Goal: Task Accomplishment & Management: Manage account settings

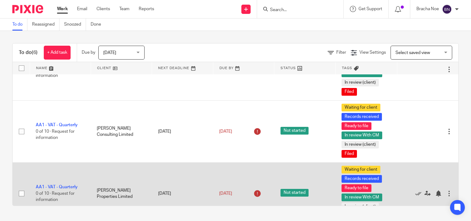
scroll to position [142, 0]
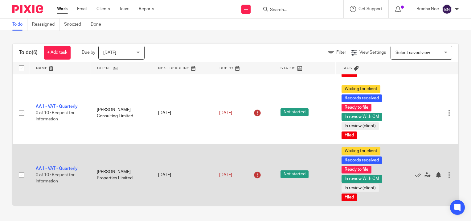
click at [60, 165] on td "AA1 - VAT - Quarterly 0 of 10 · Request for information" at bounding box center [60, 175] width 61 height 62
click at [63, 166] on link "AA1 - VAT - Quarterly" at bounding box center [57, 168] width 42 height 4
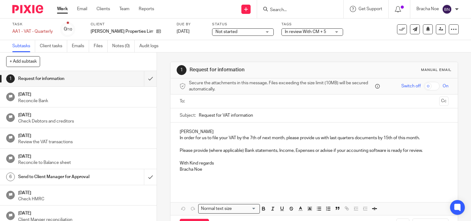
click at [320, 31] on div "In review With CM + 5" at bounding box center [312, 31] width 62 height 7
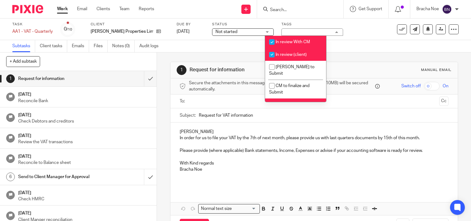
click at [273, 54] on input "checkbox" at bounding box center [272, 55] width 12 height 12
checkbox input "false"
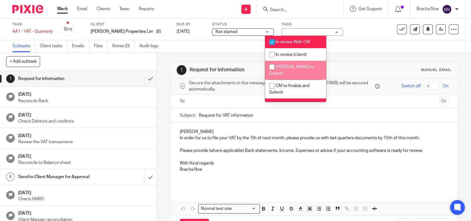
scroll to position [31, 0]
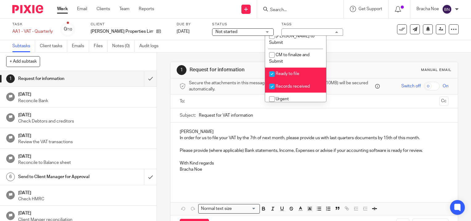
drag, startPoint x: 272, startPoint y: 67, endPoint x: 272, endPoint y: 76, distance: 8.9
click at [272, 68] on input "checkbox" at bounding box center [272, 74] width 12 height 12
checkbox input "false"
click at [273, 81] on input "checkbox" at bounding box center [272, 86] width 12 height 12
checkbox input "false"
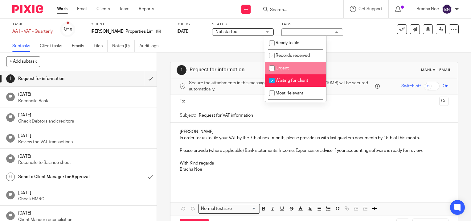
scroll to position [92, 0]
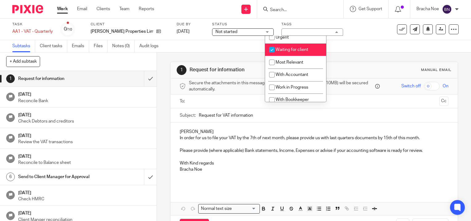
click at [272, 44] on input "checkbox" at bounding box center [272, 50] width 12 height 12
checkbox input "false"
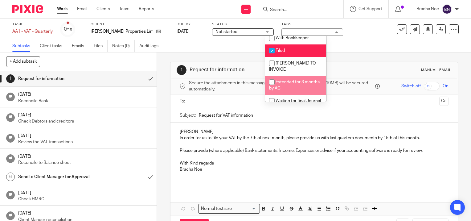
scroll to position [155, 0]
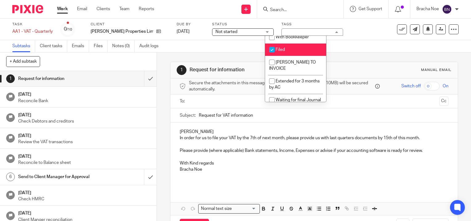
click at [272, 44] on input "checkbox" at bounding box center [272, 50] width 12 height 12
checkbox input "false"
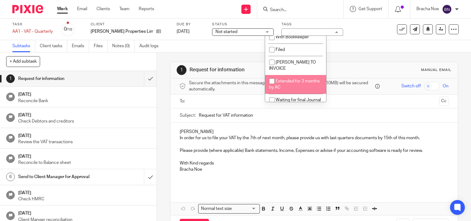
click at [342, 52] on div "Subtasks Client tasks Emails Files Notes (0) Audit logs" at bounding box center [235, 46] width 471 height 12
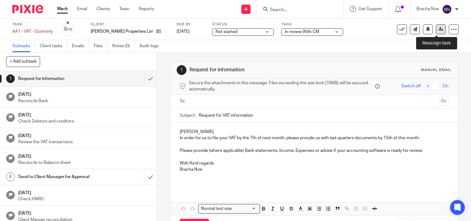
click at [438, 29] on icon at bounding box center [440, 29] width 5 height 5
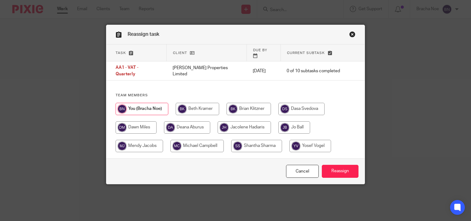
click at [292, 121] on input "radio" at bounding box center [294, 127] width 32 height 12
radio input "true"
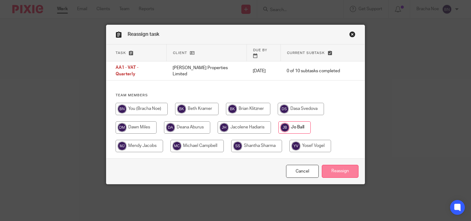
click at [334, 165] on input "Reassign" at bounding box center [340, 171] width 37 height 13
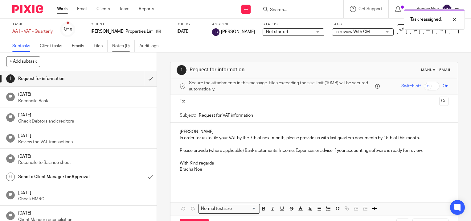
click at [123, 47] on link "Notes (0)" at bounding box center [123, 46] width 22 height 12
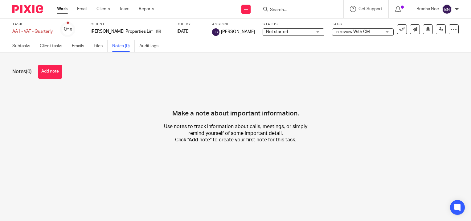
click at [51, 73] on button "Add note" at bounding box center [50, 72] width 24 height 14
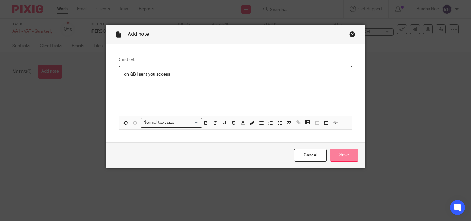
click at [340, 157] on input "Save" at bounding box center [344, 155] width 29 height 13
